Goal: Find specific page/section

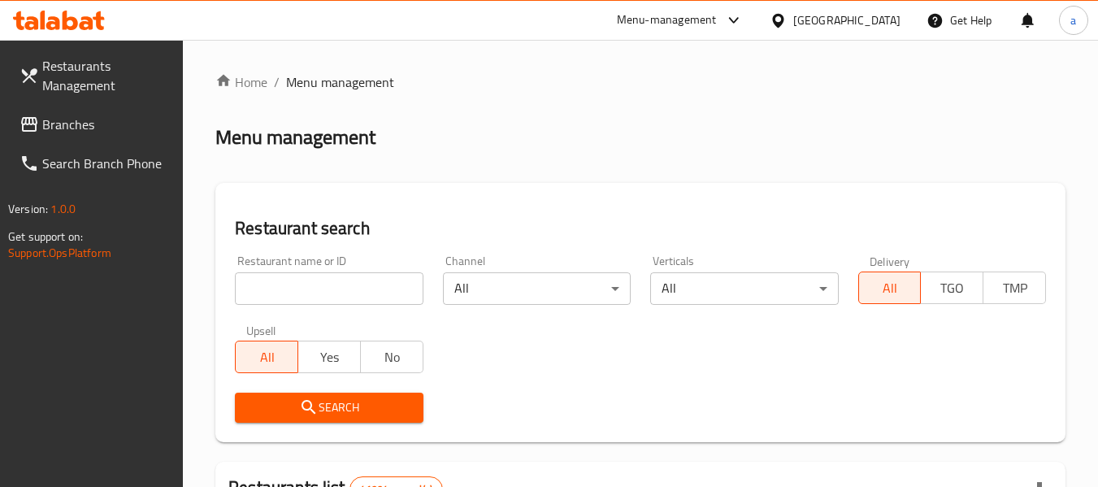
click at [811, 16] on div "[GEOGRAPHIC_DATA]" at bounding box center [846, 20] width 107 height 18
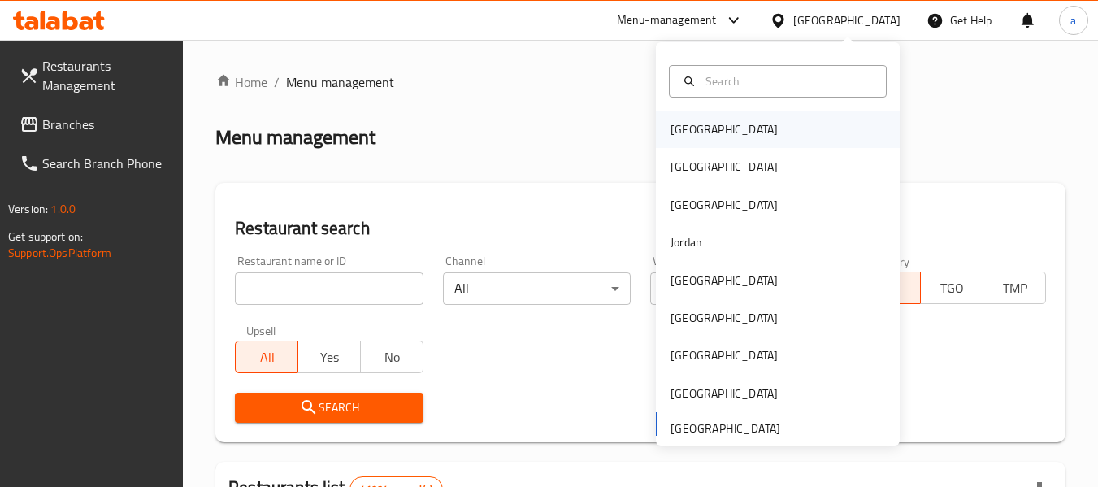
click at [758, 132] on div "[GEOGRAPHIC_DATA]" at bounding box center [778, 129] width 244 height 37
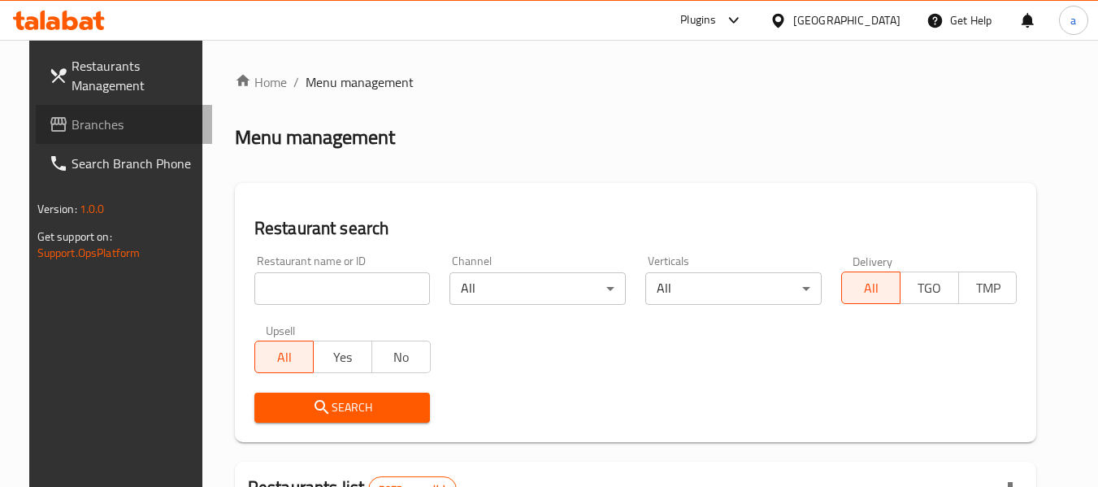
click at [72, 118] on span "Branches" at bounding box center [136, 125] width 128 height 20
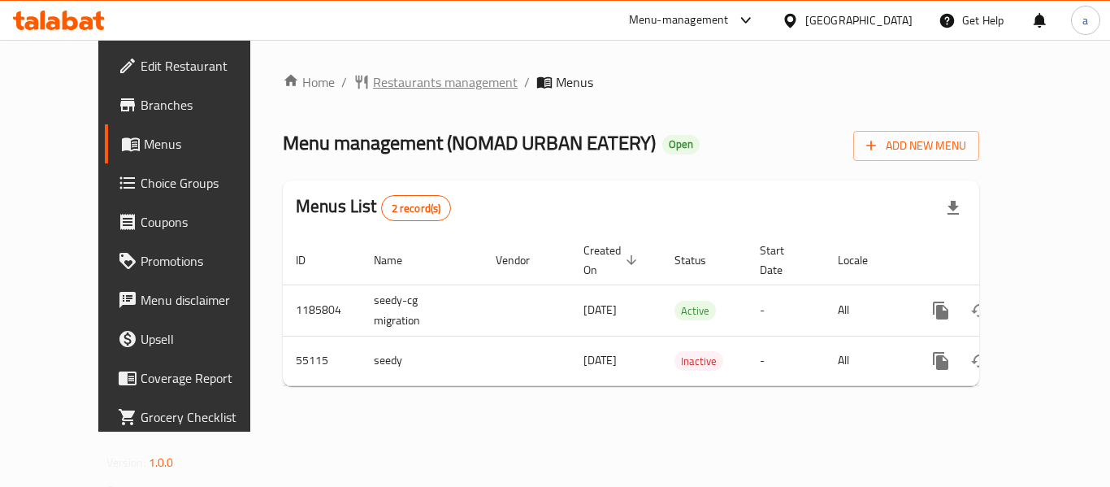
click at [405, 85] on span "Restaurants management" at bounding box center [445, 82] width 145 height 20
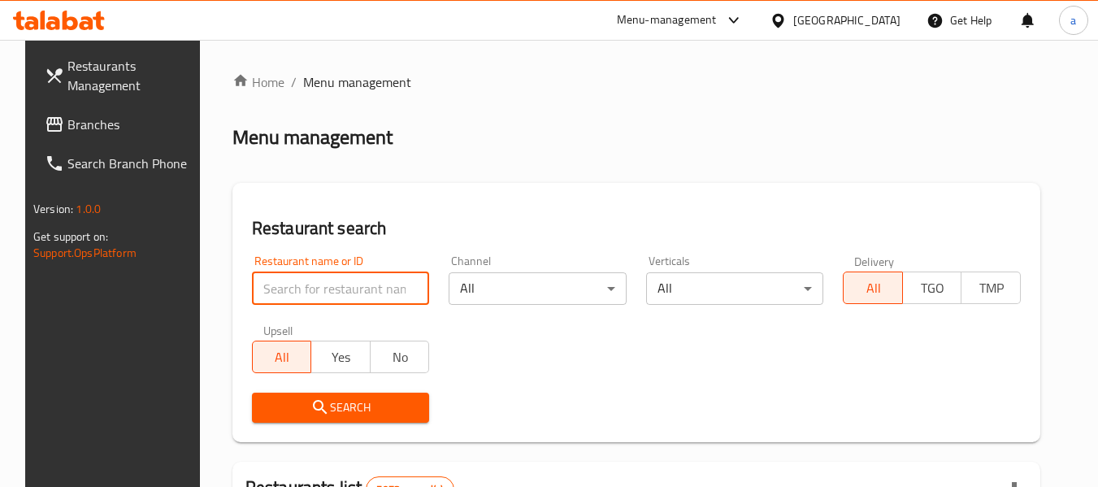
click at [327, 297] on input "search" at bounding box center [341, 288] width 178 height 33
paste input "27153"
type input "27153"
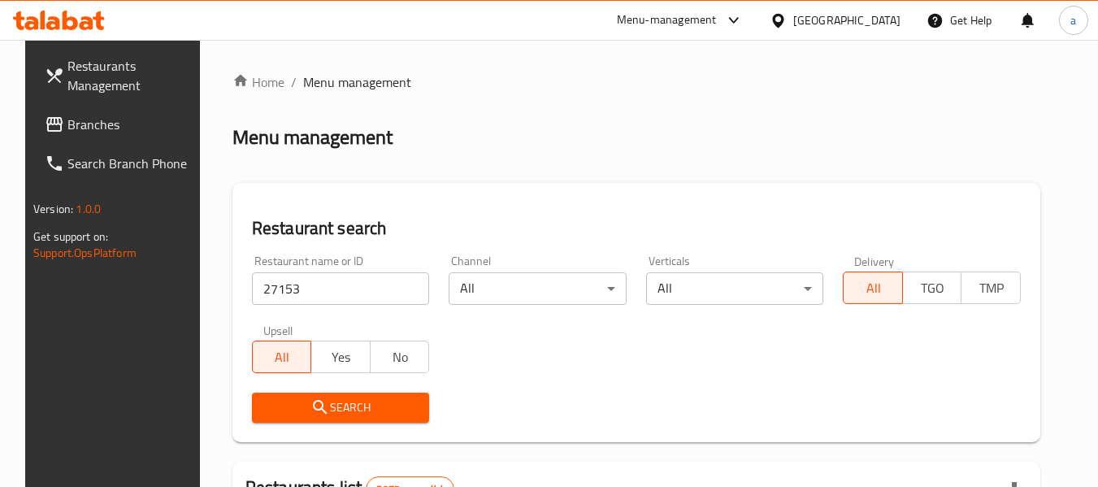
click at [358, 412] on span "Search" at bounding box center [341, 407] width 152 height 20
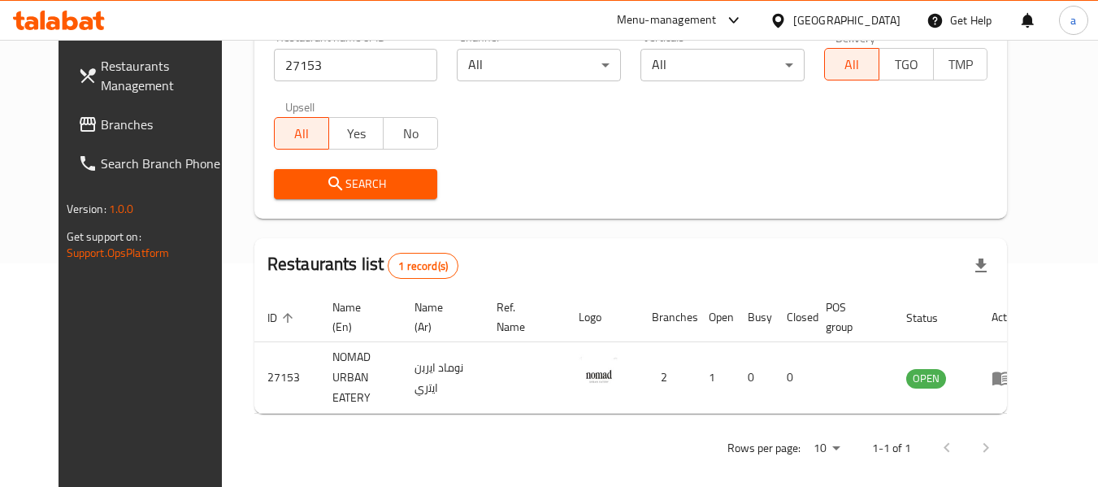
scroll to position [224, 0]
click at [587, 180] on div "Search" at bounding box center [631, 183] width 734 height 50
